Goal: Information Seeking & Learning: Learn about a topic

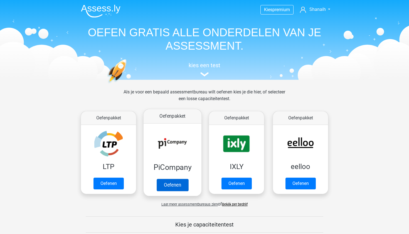
click at [172, 178] on link "Oefenen" at bounding box center [173, 184] width 32 height 12
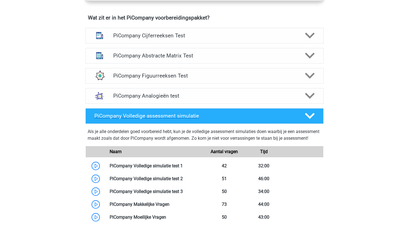
scroll to position [359, 0]
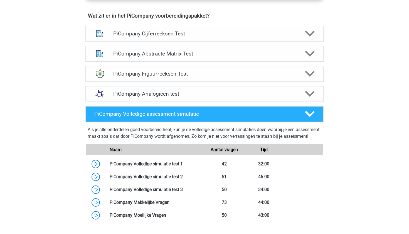
click at [198, 97] on h4 "PiCompany Analogieën test" at bounding box center [204, 93] width 182 height 6
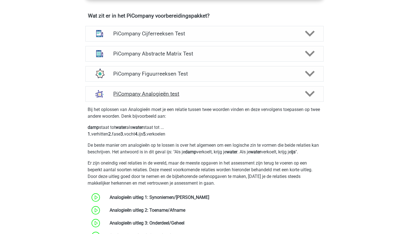
click at [198, 97] on h4 "PiCompany Analogieën test" at bounding box center [204, 93] width 182 height 6
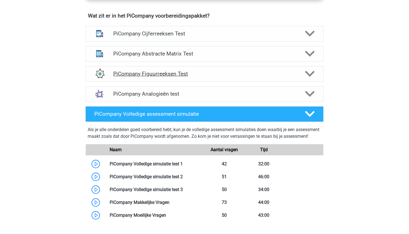
click at [204, 77] on h4 "PiCompany Figuurreeksen Test" at bounding box center [204, 73] width 182 height 6
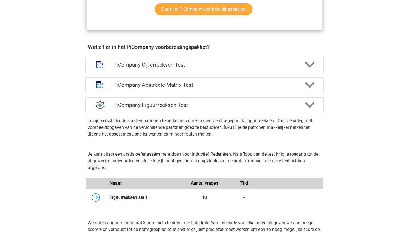
scroll to position [328, 0]
click at [201, 88] on h4 "PiCompany Abstracte Matrix Test" at bounding box center [204, 85] width 182 height 6
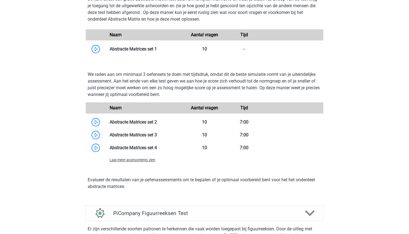
scroll to position [516, 0]
click at [157, 51] on link at bounding box center [157, 48] width 0 height 5
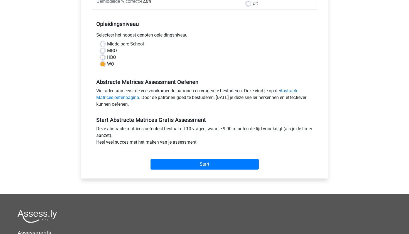
scroll to position [99, 0]
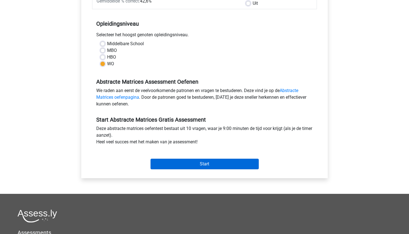
click at [178, 163] on input "Start" at bounding box center [205, 163] width 108 height 11
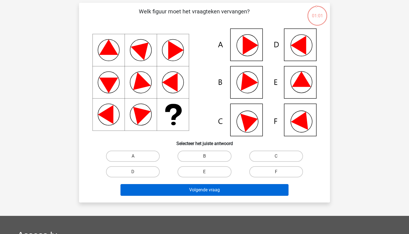
scroll to position [36, 0]
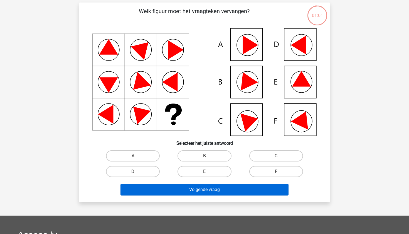
click at [176, 192] on button "Volgende vraag" at bounding box center [205, 189] width 168 height 12
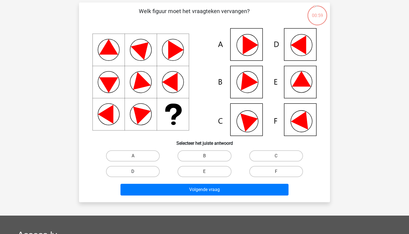
click at [148, 172] on label "D" at bounding box center [133, 171] width 54 height 11
click at [137, 172] on input "D" at bounding box center [135, 173] width 4 height 4
radio input "true"
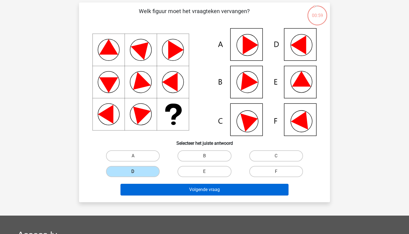
click at [161, 188] on button "Volgende vraag" at bounding box center [205, 189] width 168 height 12
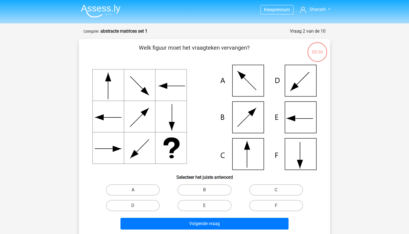
click at [146, 187] on label "A" at bounding box center [133, 189] width 54 height 11
click at [137, 190] on input "A" at bounding box center [135, 192] width 4 height 4
radio input "true"
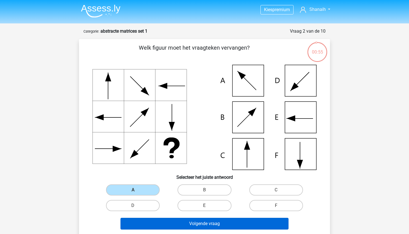
click at [151, 222] on button "Volgende vraag" at bounding box center [205, 223] width 168 height 12
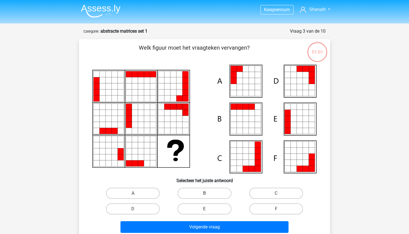
click at [204, 195] on label "B" at bounding box center [205, 192] width 54 height 11
click at [205, 195] on input "B" at bounding box center [207, 195] width 4 height 4
radio input "true"
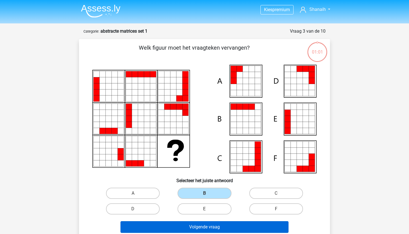
click at [198, 227] on button "Volgende vraag" at bounding box center [205, 227] width 168 height 12
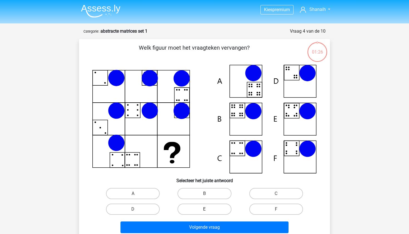
click at [217, 204] on label "E" at bounding box center [205, 208] width 54 height 11
click at [208, 209] on input "E" at bounding box center [207, 211] width 4 height 4
radio input "true"
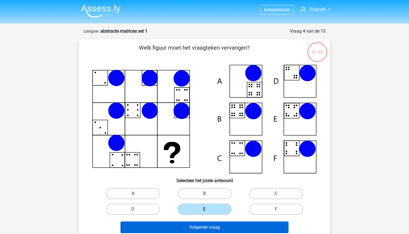
click at [216, 223] on button "Volgende vraag" at bounding box center [205, 227] width 168 height 12
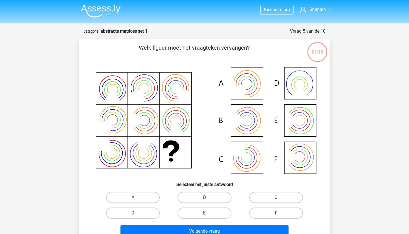
click at [225, 193] on label "B" at bounding box center [205, 196] width 54 height 11
click at [208, 197] on input "B" at bounding box center [207, 199] width 4 height 4
radio input "true"
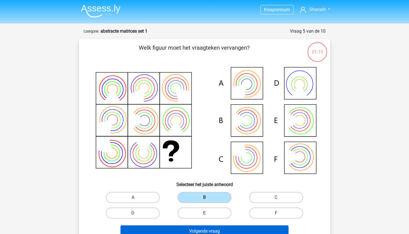
click at [215, 228] on button "Volgende vraag" at bounding box center [205, 231] width 168 height 12
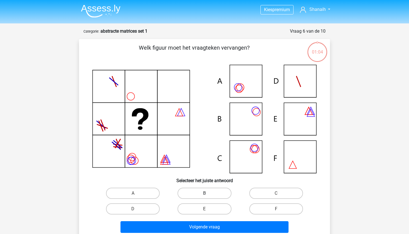
click at [216, 190] on label "B" at bounding box center [205, 192] width 54 height 11
click at [208, 193] on input "B" at bounding box center [207, 195] width 4 height 4
radio input "true"
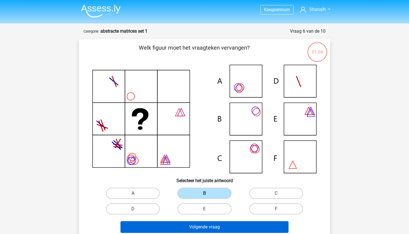
click at [213, 224] on button "Volgende vraag" at bounding box center [205, 227] width 168 height 12
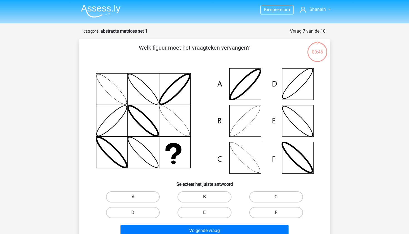
click at [217, 200] on label "B" at bounding box center [205, 196] width 54 height 11
click at [208, 200] on input "B" at bounding box center [207, 198] width 4 height 4
radio input "true"
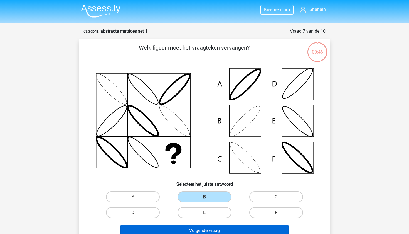
click at [215, 232] on button "Volgende vraag" at bounding box center [205, 230] width 168 height 12
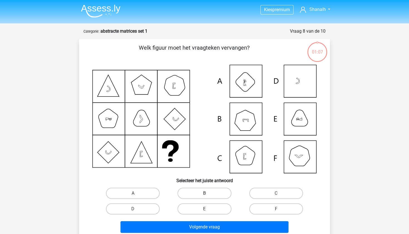
click at [221, 190] on label "B" at bounding box center [205, 192] width 54 height 11
click at [208, 193] on input "B" at bounding box center [207, 195] width 4 height 4
radio input "true"
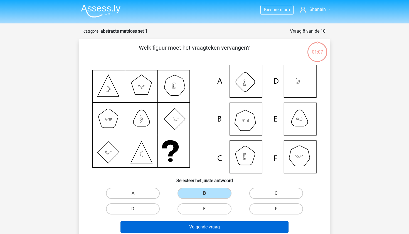
click at [217, 228] on button "Volgende vraag" at bounding box center [205, 227] width 168 height 12
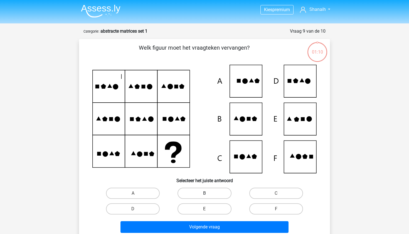
click at [222, 193] on label "B" at bounding box center [205, 192] width 54 height 11
click at [208, 193] on input "B" at bounding box center [207, 195] width 4 height 4
radio input "true"
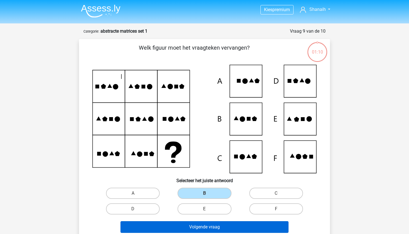
click at [221, 222] on button "Volgende vraag" at bounding box center [205, 227] width 168 height 12
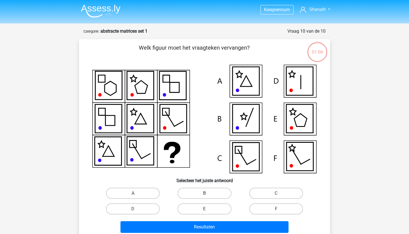
click at [218, 195] on label "B" at bounding box center [205, 192] width 54 height 11
click at [208, 195] on input "B" at bounding box center [207, 195] width 4 height 4
radio input "true"
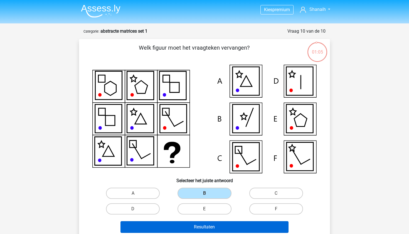
click at [212, 230] on button "Resultaten" at bounding box center [205, 227] width 168 height 12
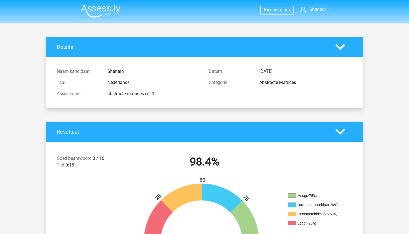
click at [110, 10] on img at bounding box center [101, 10] width 40 height 13
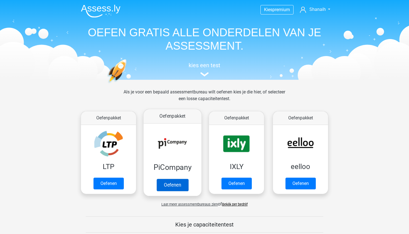
click at [166, 178] on link "Oefenen" at bounding box center [173, 184] width 32 height 12
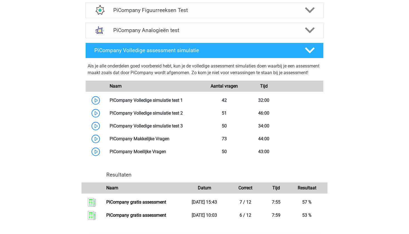
scroll to position [423, 0]
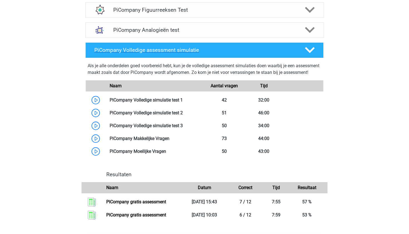
click at [308, 53] on polygon at bounding box center [310, 50] width 10 height 6
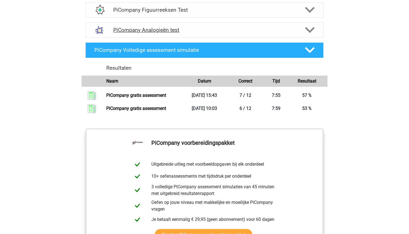
click at [256, 33] on h4 "PiCompany Analogieën test" at bounding box center [204, 30] width 182 height 6
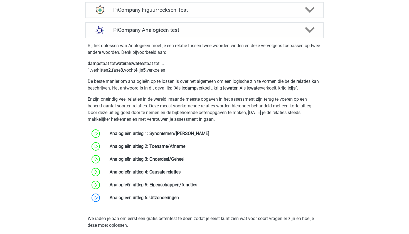
click at [256, 33] on h4 "PiCompany Analogieën test" at bounding box center [204, 30] width 182 height 6
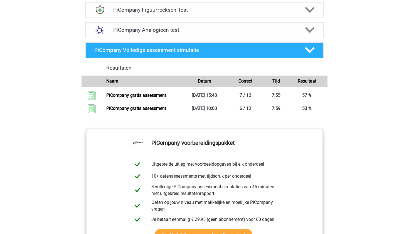
click at [268, 13] on h4 "PiCompany Figuurreeksen Test" at bounding box center [204, 10] width 182 height 6
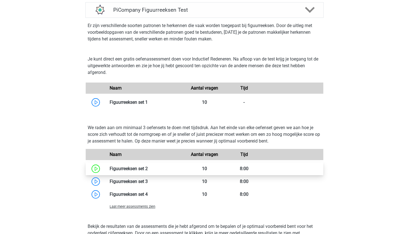
click at [148, 171] on link at bounding box center [148, 168] width 0 height 5
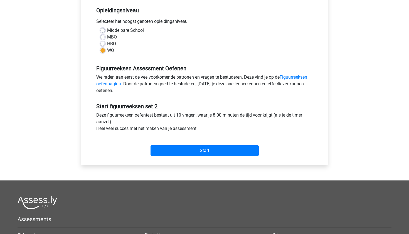
scroll to position [118, 0]
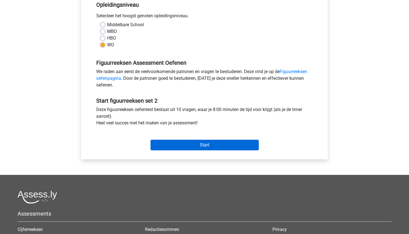
click at [183, 147] on input "Start" at bounding box center [205, 144] width 108 height 11
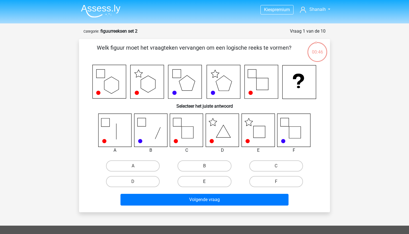
click at [195, 182] on label "E" at bounding box center [205, 181] width 54 height 11
click at [205, 182] on input "E" at bounding box center [207, 183] width 4 height 4
radio input "true"
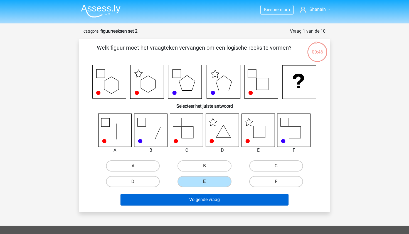
click at [193, 197] on button "Volgende vraag" at bounding box center [205, 199] width 168 height 12
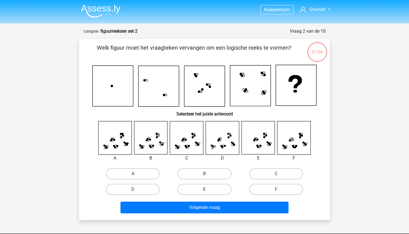
click at [202, 186] on label "E" at bounding box center [205, 188] width 54 height 11
click at [205, 189] on input "E" at bounding box center [207, 191] width 4 height 4
radio input "true"
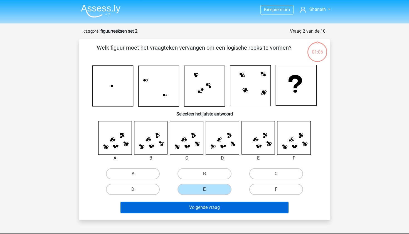
click at [197, 202] on button "Volgende vraag" at bounding box center [205, 207] width 168 height 12
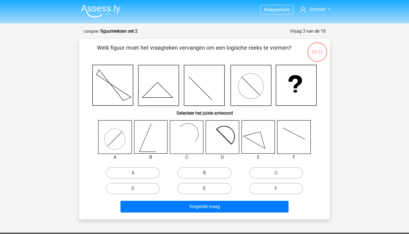
click at [205, 185] on label "E" at bounding box center [205, 188] width 54 height 11
click at [205, 188] on input "E" at bounding box center [207, 190] width 4 height 4
radio input "true"
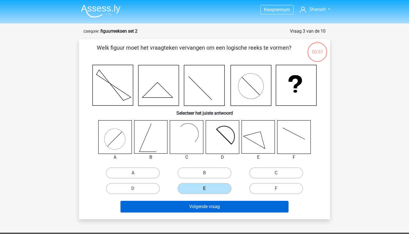
click at [198, 210] on button "Volgende vraag" at bounding box center [205, 206] width 168 height 12
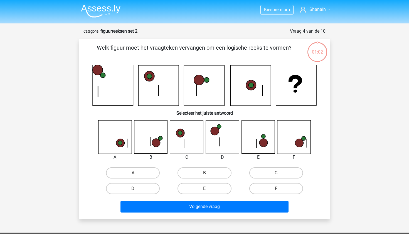
click at [207, 188] on input "E" at bounding box center [207, 190] width 4 height 4
radio input "true"
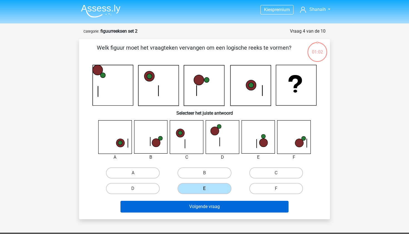
click at [204, 203] on button "Volgende vraag" at bounding box center [205, 206] width 168 height 12
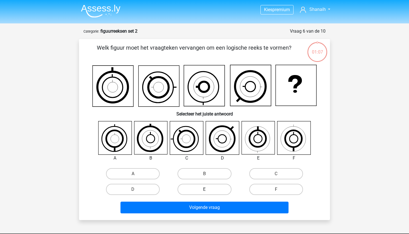
click at [207, 193] on label "E" at bounding box center [205, 188] width 54 height 11
click at [207, 193] on input "E" at bounding box center [207, 191] width 4 height 4
radio input "true"
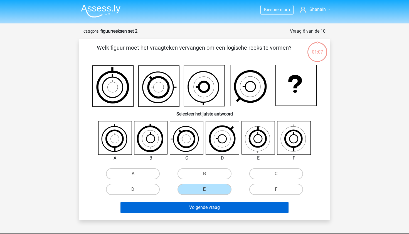
click at [205, 205] on button "Volgende vraag" at bounding box center [205, 207] width 168 height 12
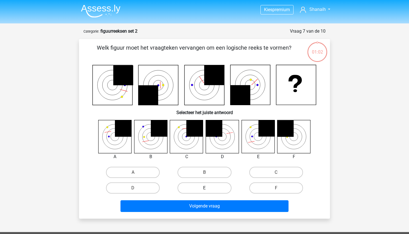
click at [213, 187] on label "E" at bounding box center [205, 187] width 54 height 11
click at [208, 188] on input "E" at bounding box center [207, 190] width 4 height 4
radio input "true"
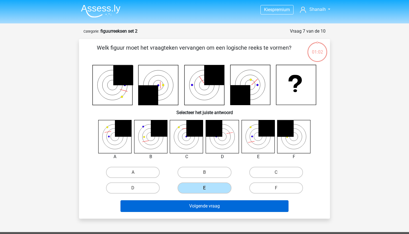
click at [210, 202] on button "Volgende vraag" at bounding box center [205, 206] width 168 height 12
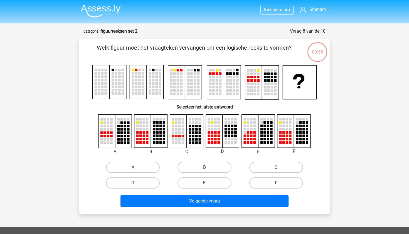
click at [215, 183] on label "E" at bounding box center [205, 182] width 54 height 11
click at [208, 183] on input "E" at bounding box center [207, 185] width 4 height 4
radio input "true"
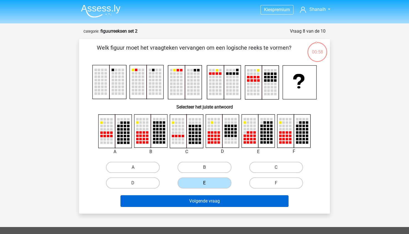
click at [212, 200] on button "Volgende vraag" at bounding box center [205, 201] width 168 height 12
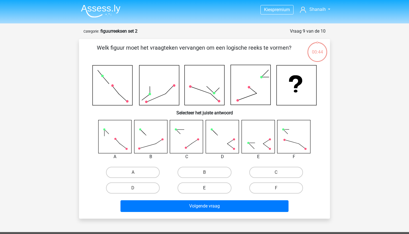
click at [217, 189] on label "E" at bounding box center [205, 187] width 54 height 11
click at [208, 189] on input "E" at bounding box center [207, 190] width 4 height 4
radio input "true"
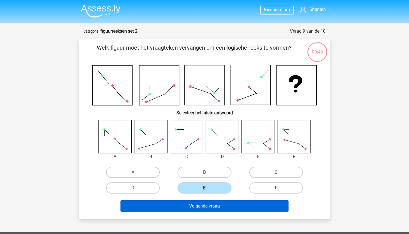
click at [215, 202] on button "Volgende vraag" at bounding box center [205, 206] width 168 height 12
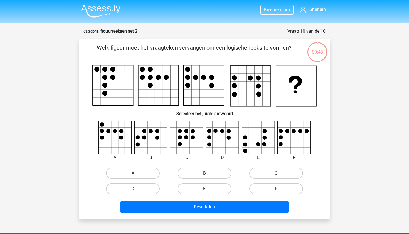
click at [218, 189] on label "E" at bounding box center [205, 188] width 54 height 11
click at [208, 189] on input "E" at bounding box center [207, 190] width 4 height 4
radio input "true"
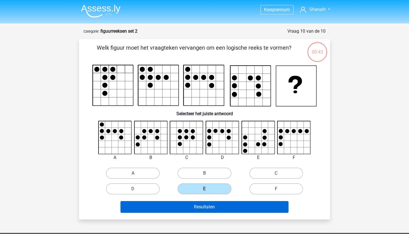
click at [212, 210] on button "Resultaten" at bounding box center [205, 207] width 168 height 12
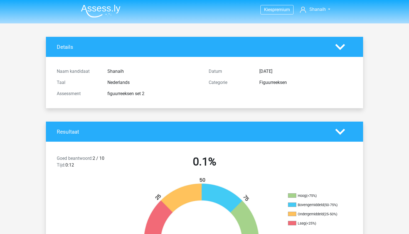
click at [119, 13] on img at bounding box center [101, 10] width 40 height 13
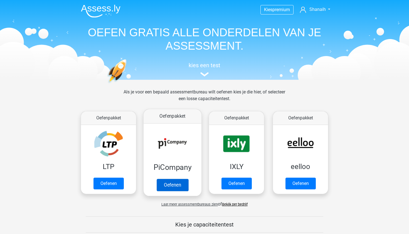
click at [174, 178] on link "Oefenen" at bounding box center [173, 184] width 32 height 12
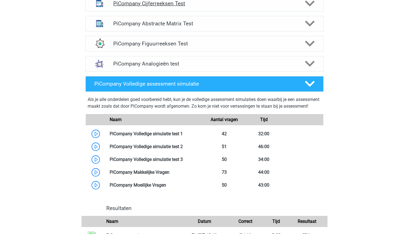
scroll to position [392, 0]
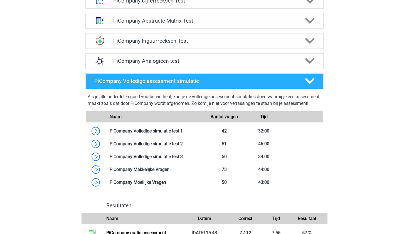
click at [299, 84] on div "PiCompany Volledige assessment simulatie" at bounding box center [195, 81] width 210 height 6
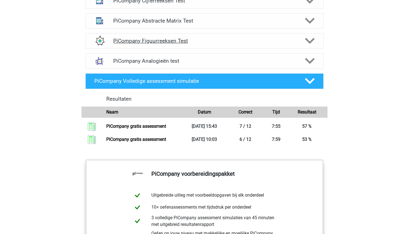
click at [280, 43] on div "PiCompany Figuurreeksen Test" at bounding box center [204, 41] width 238 height 16
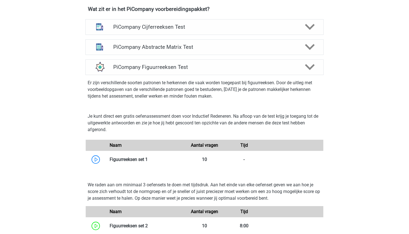
scroll to position [359, 0]
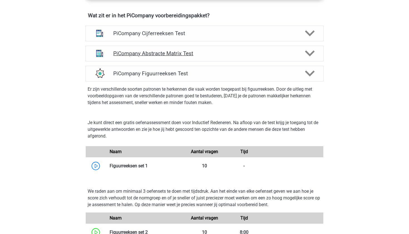
click at [248, 55] on div "PiCompany Abstracte Matrix Test" at bounding box center [204, 54] width 238 height 16
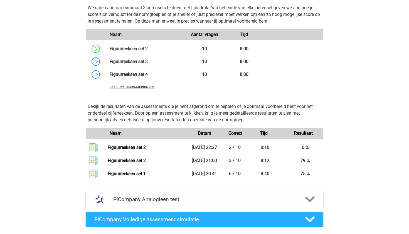
scroll to position [855, 0]
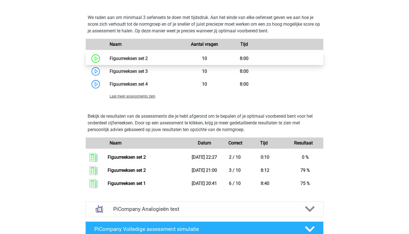
click at [148, 61] on link at bounding box center [148, 58] width 0 height 5
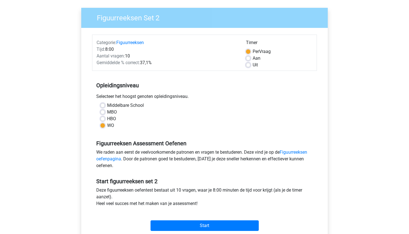
scroll to position [202, 0]
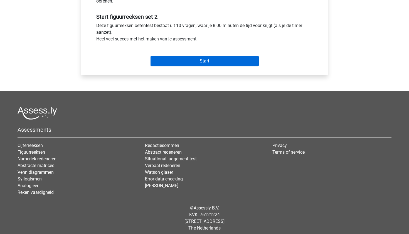
click at [208, 60] on input "Start" at bounding box center [205, 61] width 108 height 11
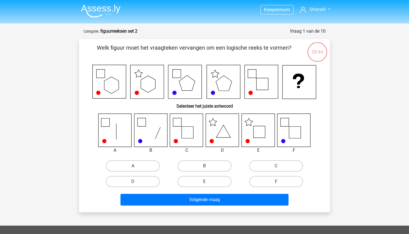
click at [97, 13] on img at bounding box center [101, 10] width 40 height 13
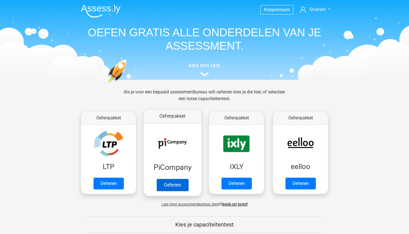
click at [160, 178] on link "Oefenen" at bounding box center [173, 184] width 32 height 12
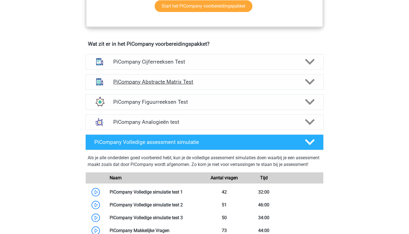
scroll to position [333, 0]
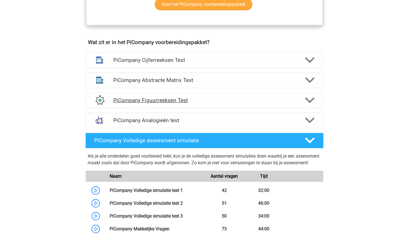
click at [189, 108] on div "PiCompany Figuurreeksen Test" at bounding box center [204, 100] width 238 height 16
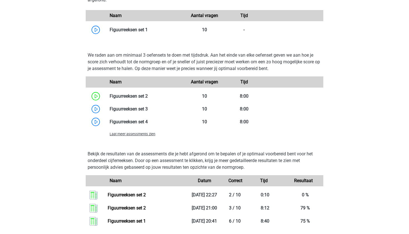
scroll to position [494, 0]
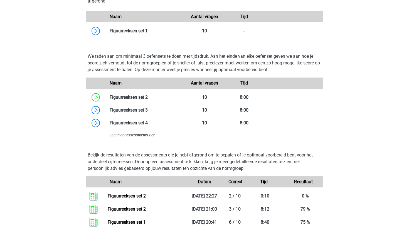
click at [124, 137] on span "Laat meer assessments zien" at bounding box center [133, 135] width 46 height 4
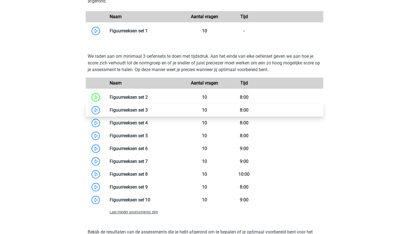
click at [148, 112] on link at bounding box center [148, 109] width 0 height 5
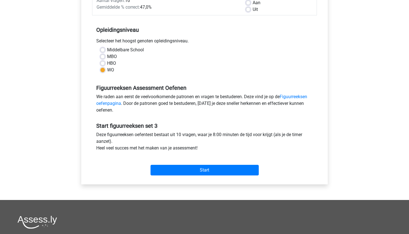
scroll to position [99, 0]
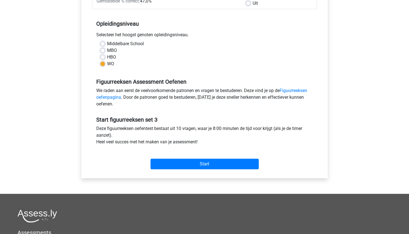
click at [157, 171] on div "Start" at bounding box center [204, 159] width 225 height 24
click at [159, 166] on input "Start" at bounding box center [205, 163] width 108 height 11
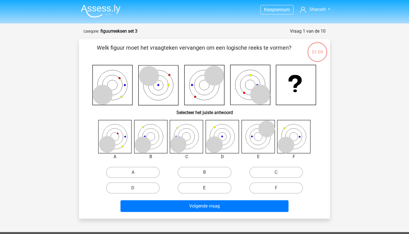
click at [201, 189] on label "E" at bounding box center [205, 187] width 54 height 11
click at [205, 189] on input "E" at bounding box center [207, 190] width 4 height 4
radio input "true"
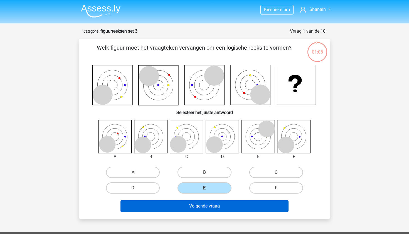
click at [196, 205] on button "Volgende vraag" at bounding box center [205, 206] width 168 height 12
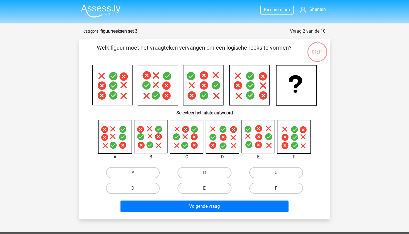
click at [205, 192] on label "E" at bounding box center [205, 187] width 54 height 11
click at [205, 191] on input "E" at bounding box center [207, 190] width 4 height 4
radio input "true"
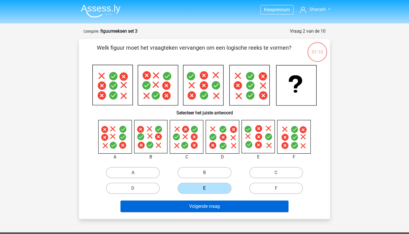
click at [204, 202] on button "Volgende vraag" at bounding box center [205, 206] width 168 height 12
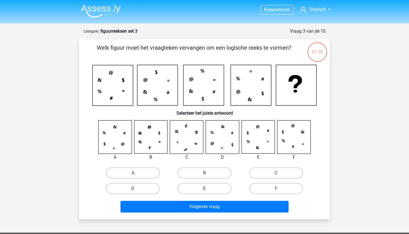
click at [212, 192] on label "E" at bounding box center [205, 188] width 54 height 11
click at [208, 192] on input "E" at bounding box center [207, 190] width 4 height 4
radio input "true"
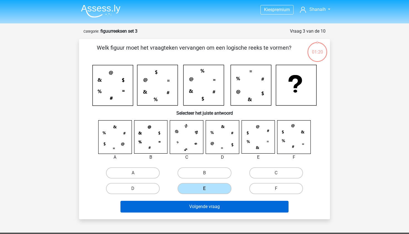
click at [210, 207] on button "Volgende vraag" at bounding box center [205, 206] width 168 height 12
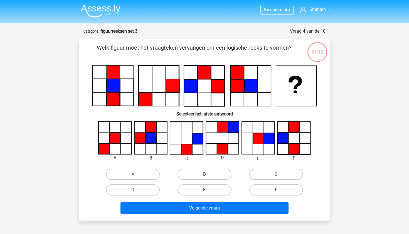
click at [218, 188] on label "E" at bounding box center [205, 189] width 54 height 11
click at [208, 190] on input "E" at bounding box center [207, 192] width 4 height 4
radio input "true"
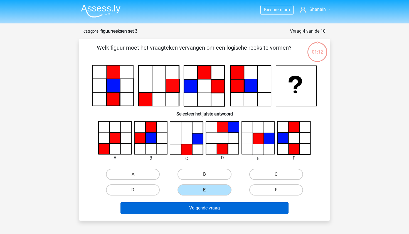
click at [213, 210] on button "Volgende vraag" at bounding box center [205, 208] width 168 height 12
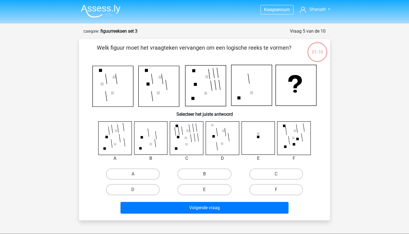
click at [214, 195] on div "E" at bounding box center [205, 189] width 72 height 16
click at [214, 186] on label "E" at bounding box center [205, 189] width 54 height 11
click at [208, 189] on input "E" at bounding box center [207, 191] width 4 height 4
radio input "true"
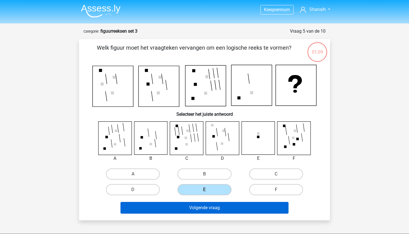
click at [212, 206] on button "Volgende vraag" at bounding box center [205, 208] width 168 height 12
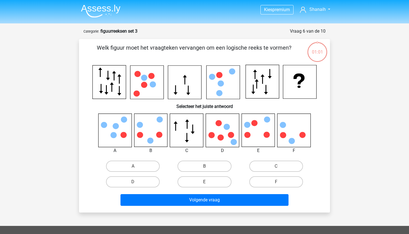
click at [217, 187] on div "E" at bounding box center [205, 182] width 72 height 16
click at [217, 181] on label "E" at bounding box center [205, 181] width 54 height 11
click at [208, 181] on input "E" at bounding box center [207, 183] width 4 height 4
radio input "true"
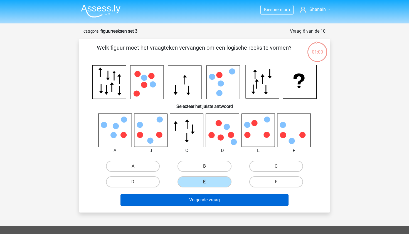
click at [217, 198] on button "Volgende vraag" at bounding box center [205, 200] width 168 height 12
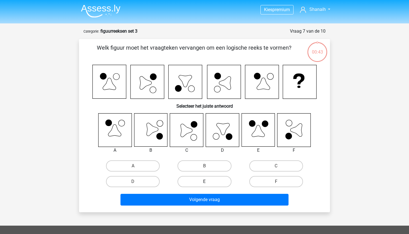
click at [218, 181] on label "E" at bounding box center [205, 181] width 54 height 11
click at [208, 181] on input "E" at bounding box center [207, 183] width 4 height 4
radio input "true"
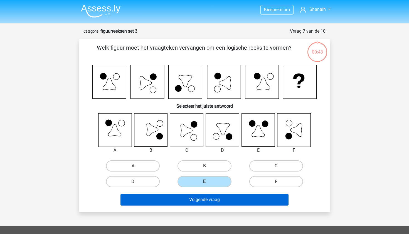
click at [218, 195] on button "Volgende vraag" at bounding box center [205, 199] width 168 height 12
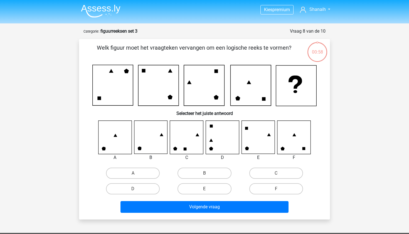
click at [217, 180] on div "B" at bounding box center [205, 173] width 72 height 16
click at [217, 186] on label "E" at bounding box center [205, 188] width 54 height 11
click at [208, 188] on input "E" at bounding box center [207, 190] width 4 height 4
radio input "true"
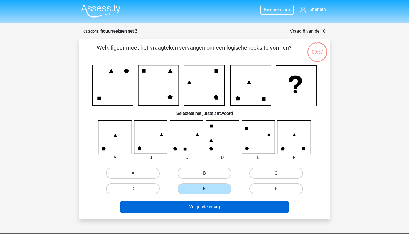
click at [217, 201] on button "Volgende vraag" at bounding box center [205, 207] width 168 height 12
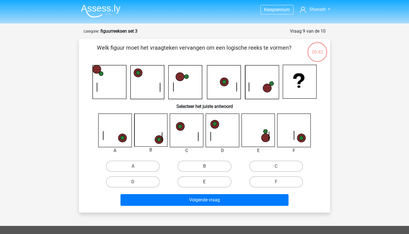
click at [220, 182] on label "E" at bounding box center [205, 181] width 54 height 11
click at [208, 182] on input "E" at bounding box center [207, 183] width 4 height 4
radio input "true"
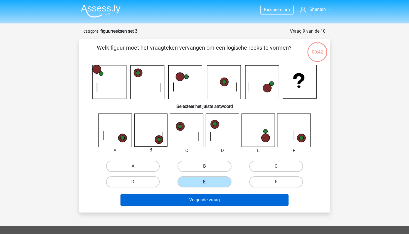
click at [218, 201] on button "Volgende vraag" at bounding box center [205, 200] width 168 height 12
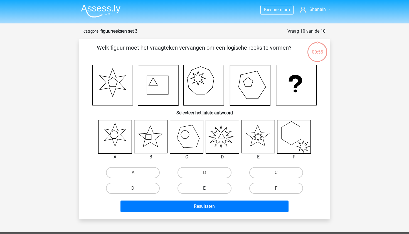
click at [219, 186] on label "E" at bounding box center [205, 187] width 54 height 11
click at [208, 188] on input "E" at bounding box center [207, 190] width 4 height 4
radio input "true"
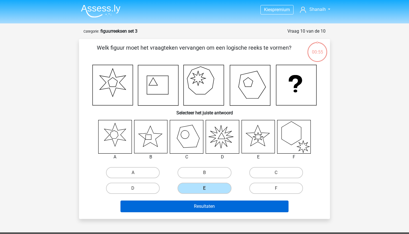
click at [219, 206] on button "Resultaten" at bounding box center [205, 206] width 168 height 12
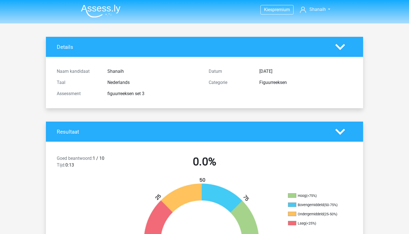
click at [116, 4] on img at bounding box center [101, 10] width 40 height 13
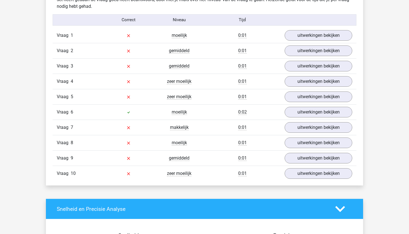
scroll to position [452, 0]
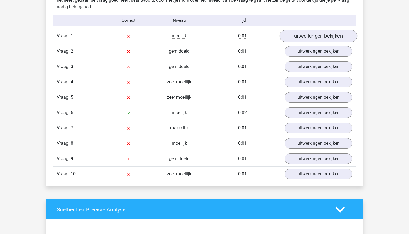
click at [338, 39] on link "uitwerkingen bekijken" at bounding box center [319, 36] width 78 height 12
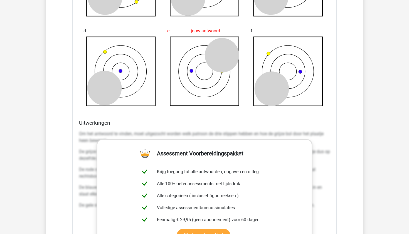
scroll to position [791, 0]
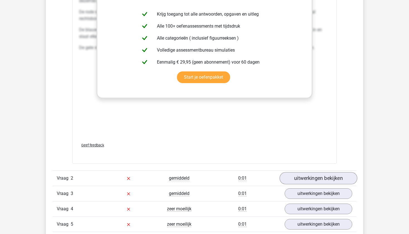
click at [308, 173] on link "uitwerkingen bekijken" at bounding box center [319, 178] width 78 height 12
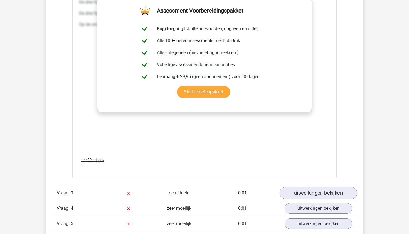
click at [308, 188] on link "uitwerkingen bekijken" at bounding box center [319, 192] width 78 height 12
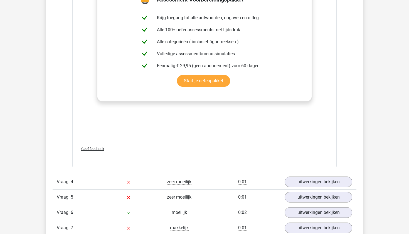
scroll to position [1751, 0]
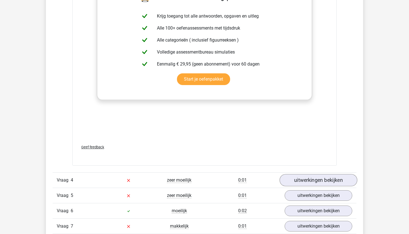
click at [302, 180] on link "uitwerkingen bekijken" at bounding box center [319, 180] width 78 height 12
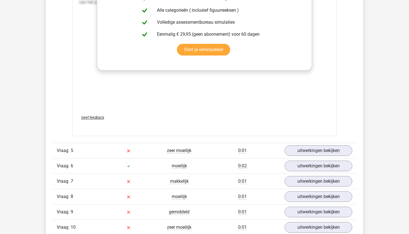
scroll to position [2271, 0]
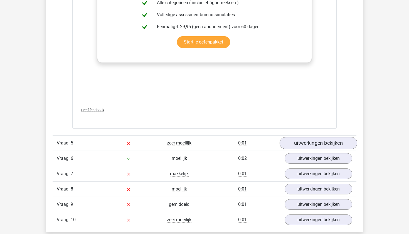
click at [309, 144] on link "uitwerkingen bekijken" at bounding box center [319, 143] width 78 height 12
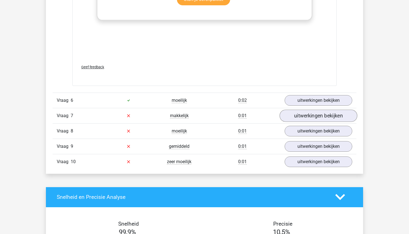
scroll to position [2797, 0]
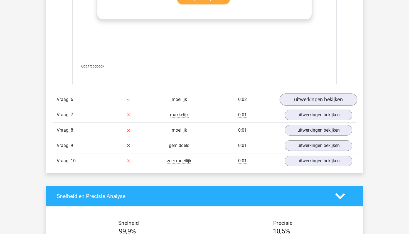
click at [321, 98] on link "uitwerkingen bekijken" at bounding box center [319, 99] width 78 height 12
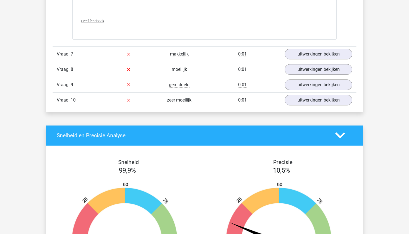
scroll to position [3318, 0]
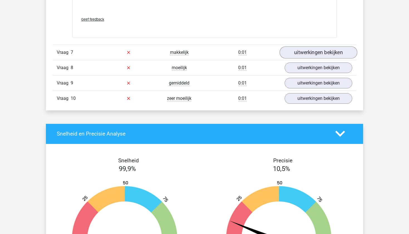
click at [318, 52] on link "uitwerkingen bekijken" at bounding box center [319, 52] width 78 height 12
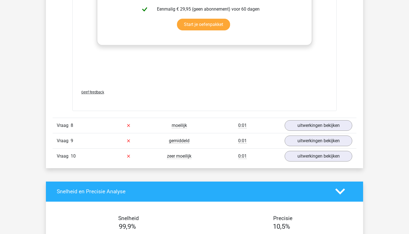
scroll to position [3729, 0]
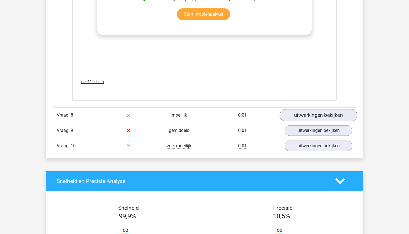
click at [304, 120] on link "uitwerkingen bekijken" at bounding box center [319, 115] width 78 height 12
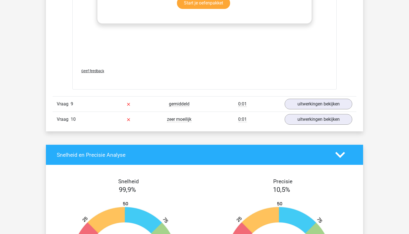
scroll to position [4237, 0]
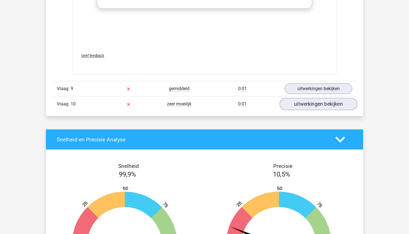
click at [316, 106] on link "uitwerkingen bekijken" at bounding box center [319, 104] width 78 height 12
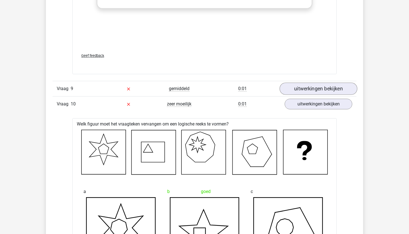
click at [312, 93] on link "uitwerkingen bekijken" at bounding box center [319, 88] width 78 height 12
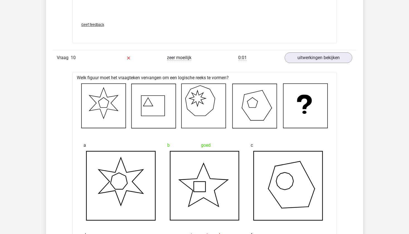
scroll to position [4745, 0]
